Goal: Use online tool/utility: Utilize a website feature to perform a specific function

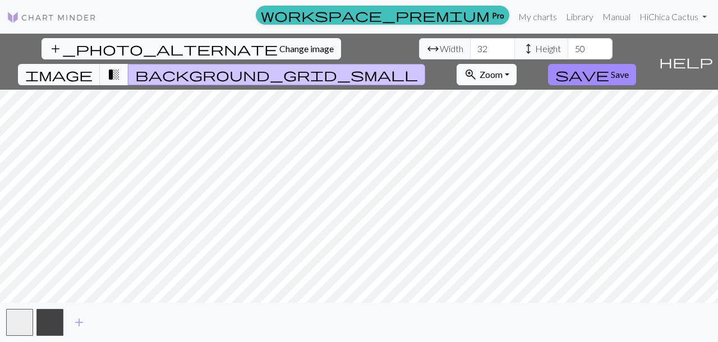
click at [279, 51] on span "Change image" at bounding box center [306, 48] width 54 height 11
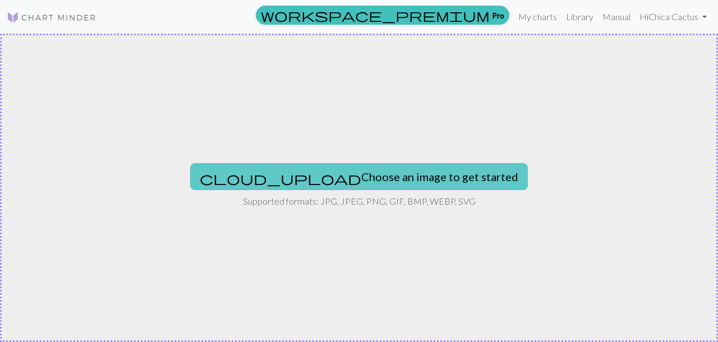
click at [359, 171] on button "cloud_upload Choose an image to get started" at bounding box center [359, 176] width 338 height 27
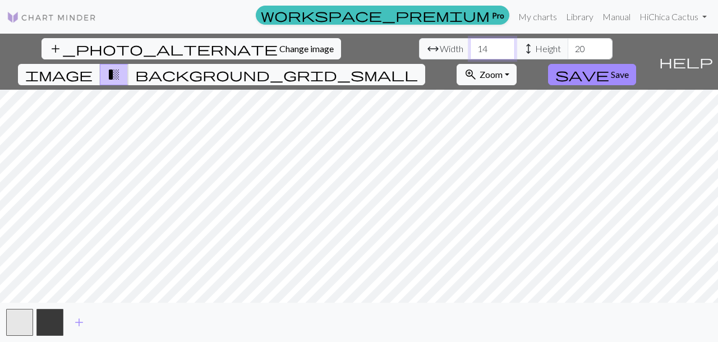
click at [470, 47] on input "14" at bounding box center [492, 48] width 45 height 21
type input "1"
type input "32"
click at [568, 49] on input "20" at bounding box center [590, 48] width 45 height 21
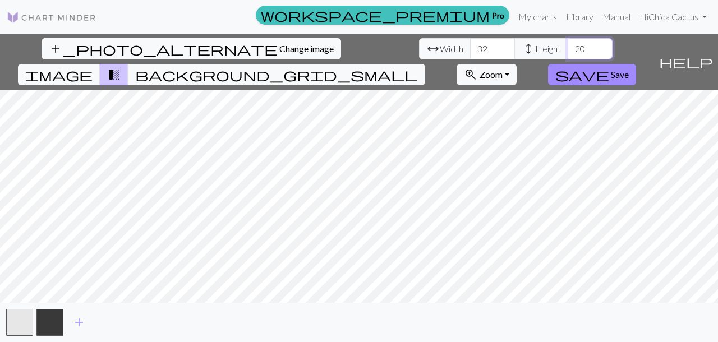
click at [568, 49] on input "20" at bounding box center [590, 48] width 45 height 21
type input "50"
click at [609, 67] on span "save" at bounding box center [582, 75] width 54 height 16
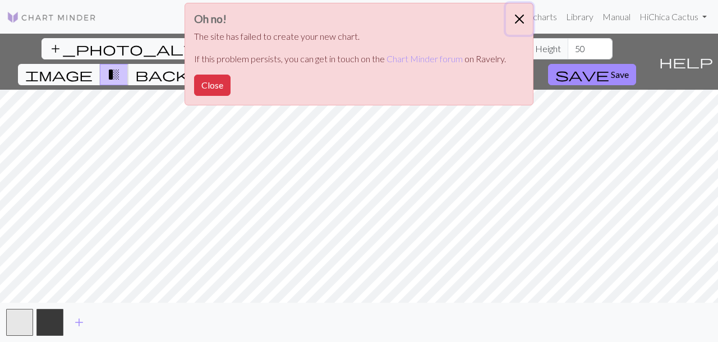
click at [517, 16] on button "Close" at bounding box center [519, 18] width 27 height 31
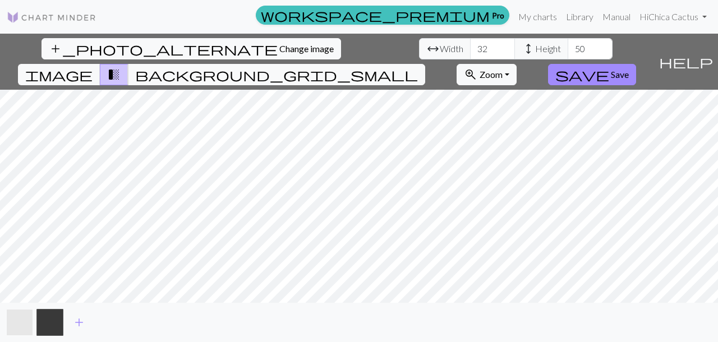
click at [26, 322] on button "button" at bounding box center [19, 322] width 27 height 27
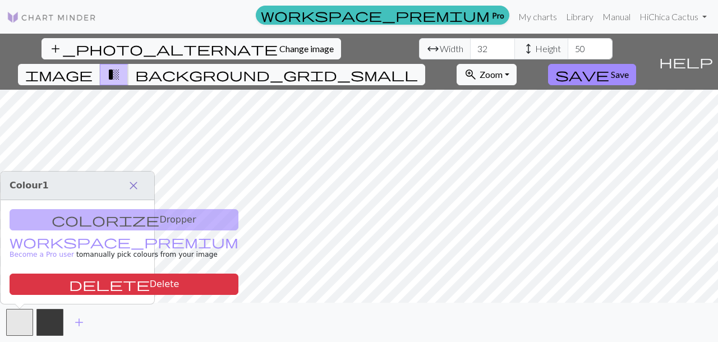
click at [139, 185] on span "close" at bounding box center [133, 186] width 13 height 16
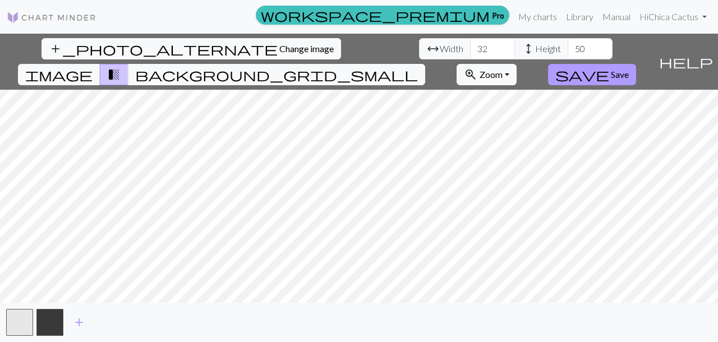
click at [629, 69] on span "Save" at bounding box center [620, 74] width 18 height 11
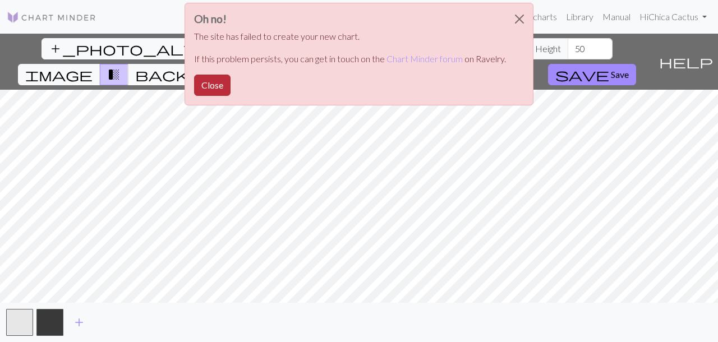
click at [208, 86] on button "Close" at bounding box center [212, 85] width 36 height 21
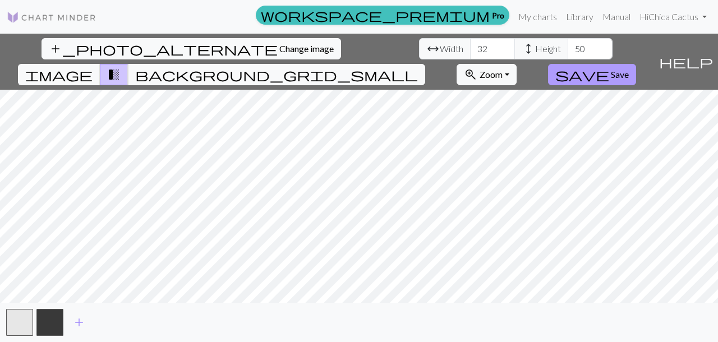
click at [609, 67] on span "save" at bounding box center [582, 75] width 54 height 16
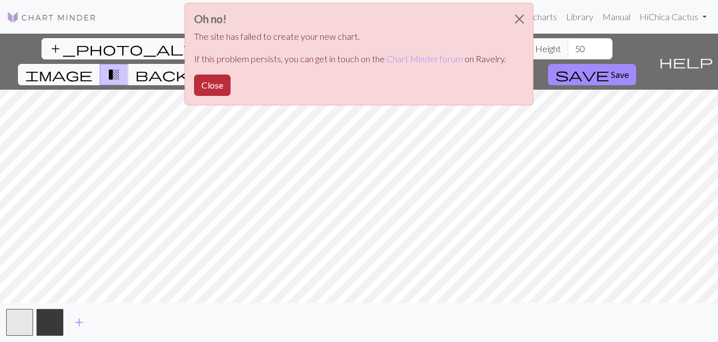
click at [225, 85] on button "Close" at bounding box center [212, 85] width 36 height 21
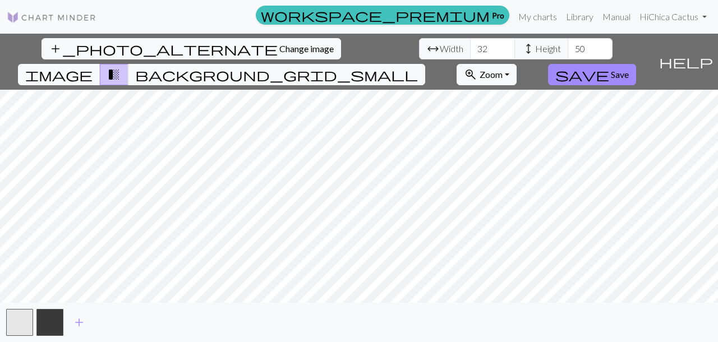
click at [78, 15] on img at bounding box center [52, 17] width 90 height 13
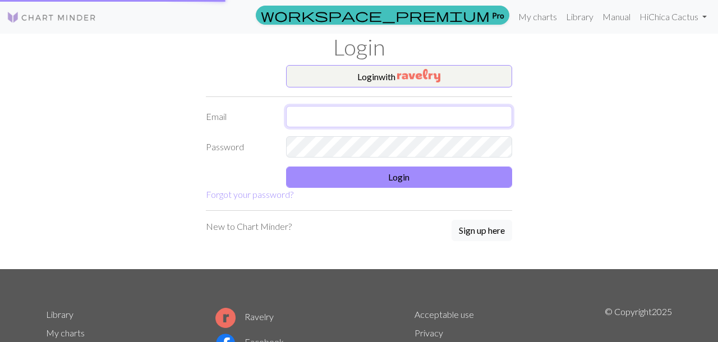
type input "[PERSON_NAME][EMAIL_ADDRESS][DOMAIN_NAME]"
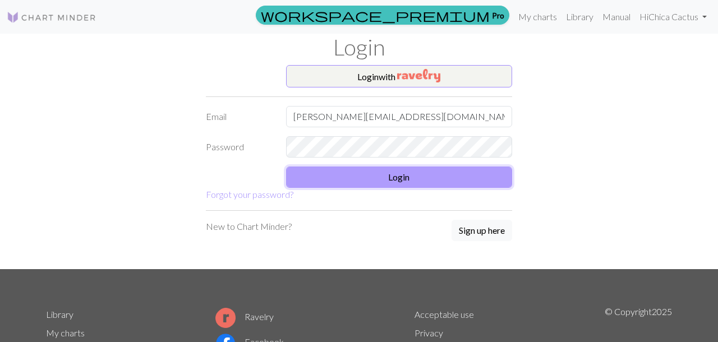
click at [357, 176] on button "Login" at bounding box center [399, 177] width 227 height 21
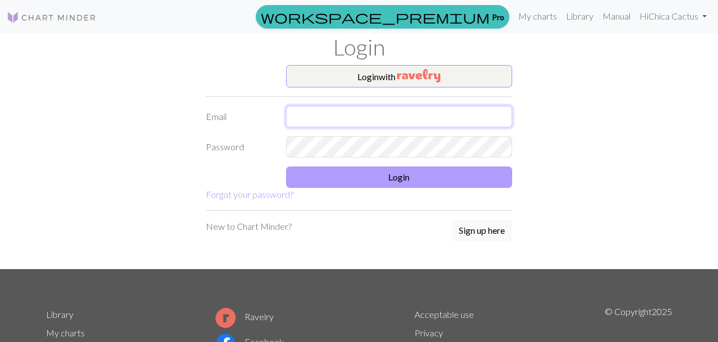
type input "paula.rdguez.rdguez@gmail.com"
click at [387, 180] on button "Login" at bounding box center [399, 177] width 227 height 21
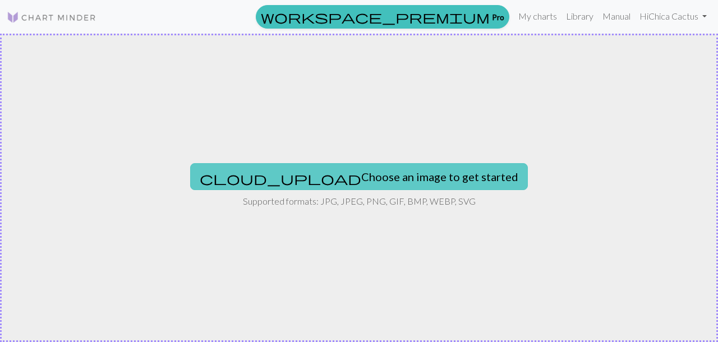
click at [314, 185] on button "cloud_upload Choose an image to get started" at bounding box center [359, 176] width 338 height 27
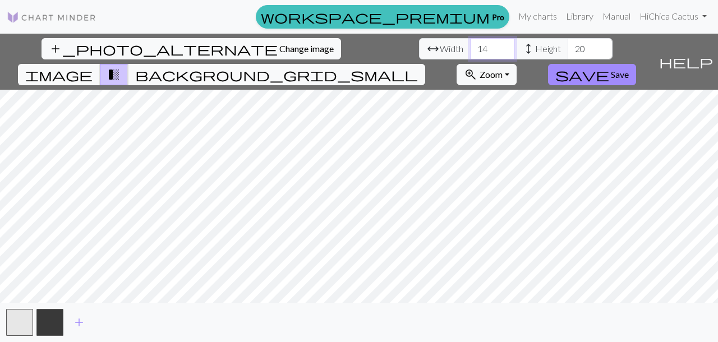
click at [470, 50] on input "14" at bounding box center [492, 48] width 45 height 21
type input "1"
type input "32"
click at [568, 46] on input "20" at bounding box center [590, 48] width 45 height 21
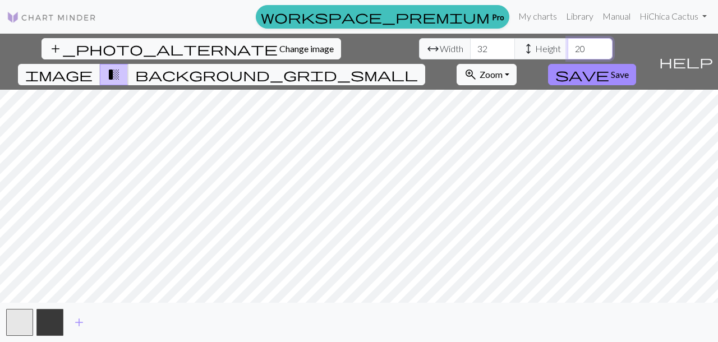
click at [568, 45] on input "20" at bounding box center [590, 48] width 45 height 21
type input "2"
type input "50"
click at [636, 64] on button "save Save" at bounding box center [592, 74] width 88 height 21
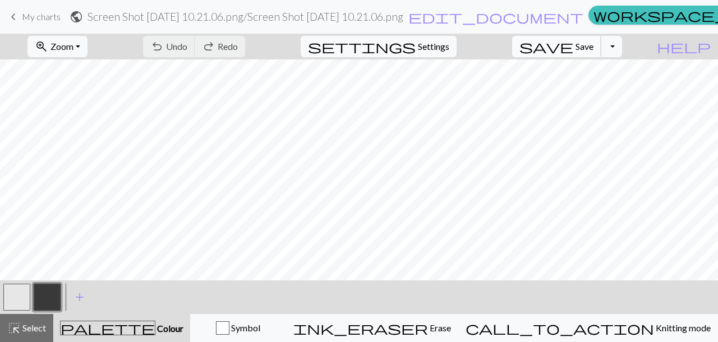
click at [593, 48] on span "Save" at bounding box center [585, 46] width 18 height 11
click at [622, 47] on button "Toggle Dropdown" at bounding box center [611, 46] width 21 height 21
click at [604, 88] on button "save_alt Download" at bounding box center [528, 89] width 185 height 18
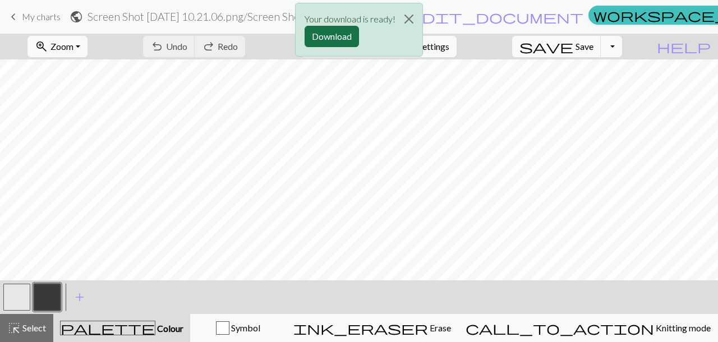
click at [335, 36] on button "Download" at bounding box center [332, 36] width 54 height 21
